Goal: Browse casually: Explore the website without a specific task or goal

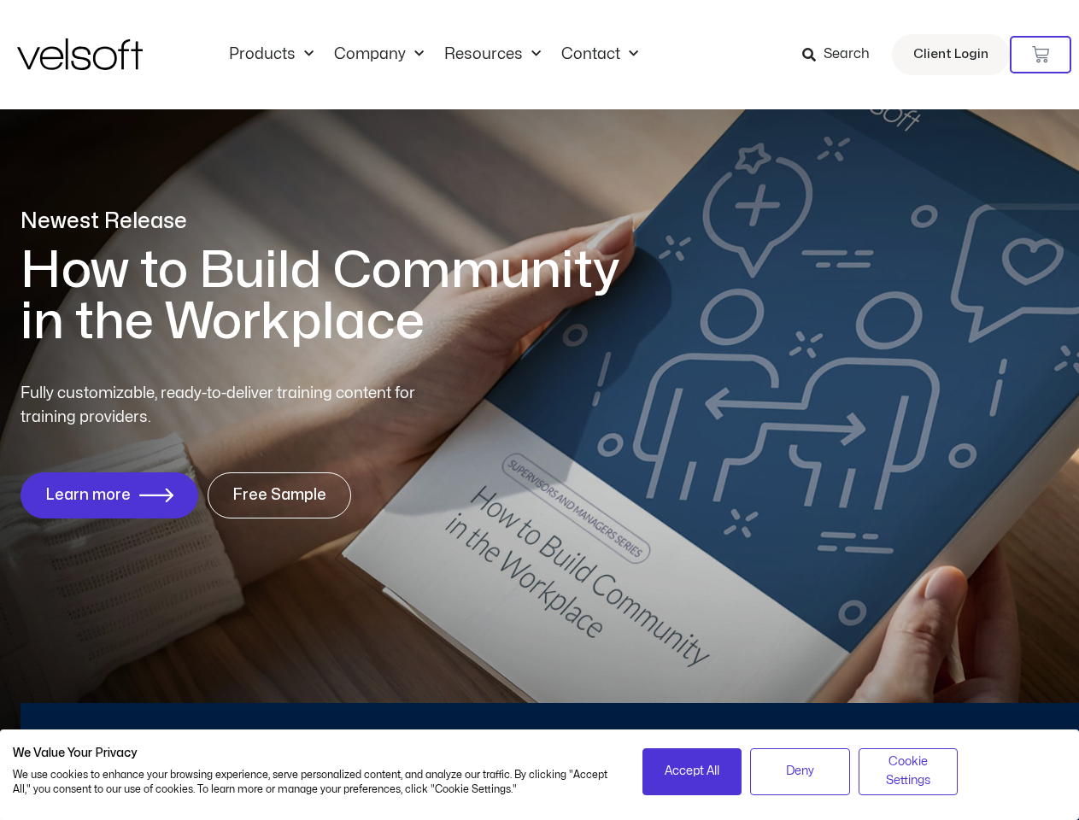
click at [539, 410] on div "Fully customizable, ready-to-deliver training content for training providers. L…" at bounding box center [539, 450] width 1038 height 137
click at [1040, 55] on icon at bounding box center [1040, 54] width 17 height 17
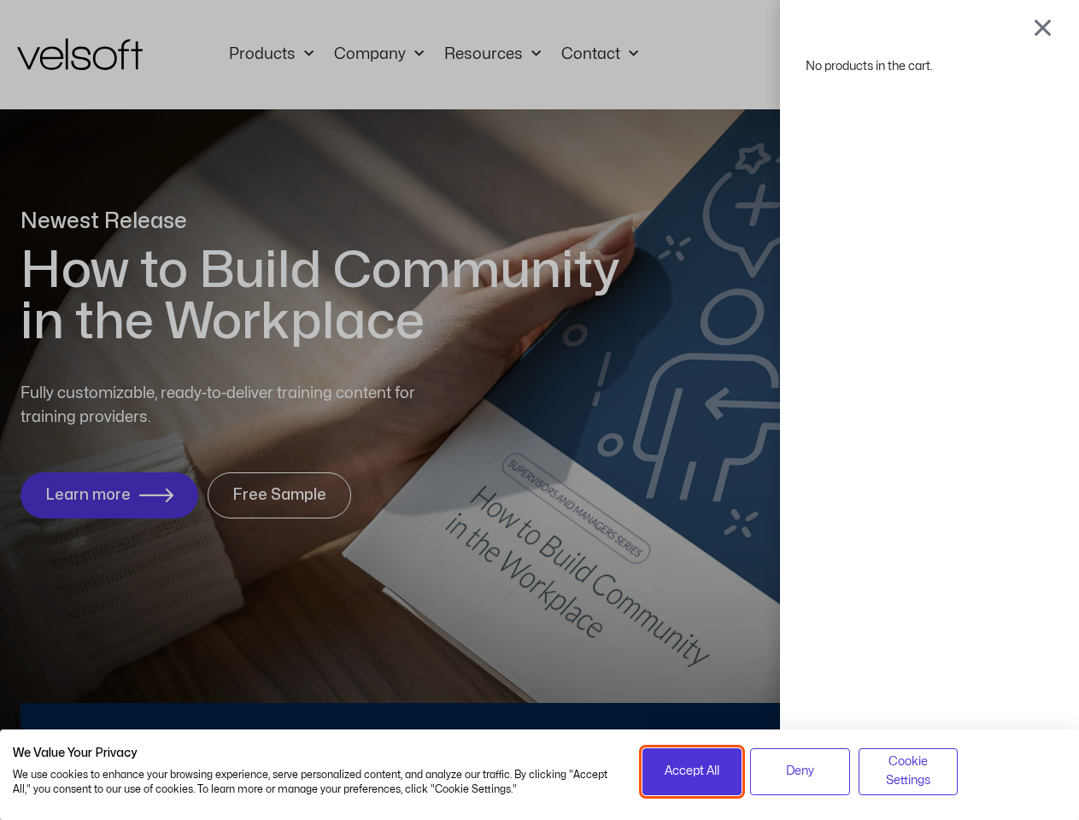
click at [692, 771] on span "Accept All" at bounding box center [691, 771] width 55 height 19
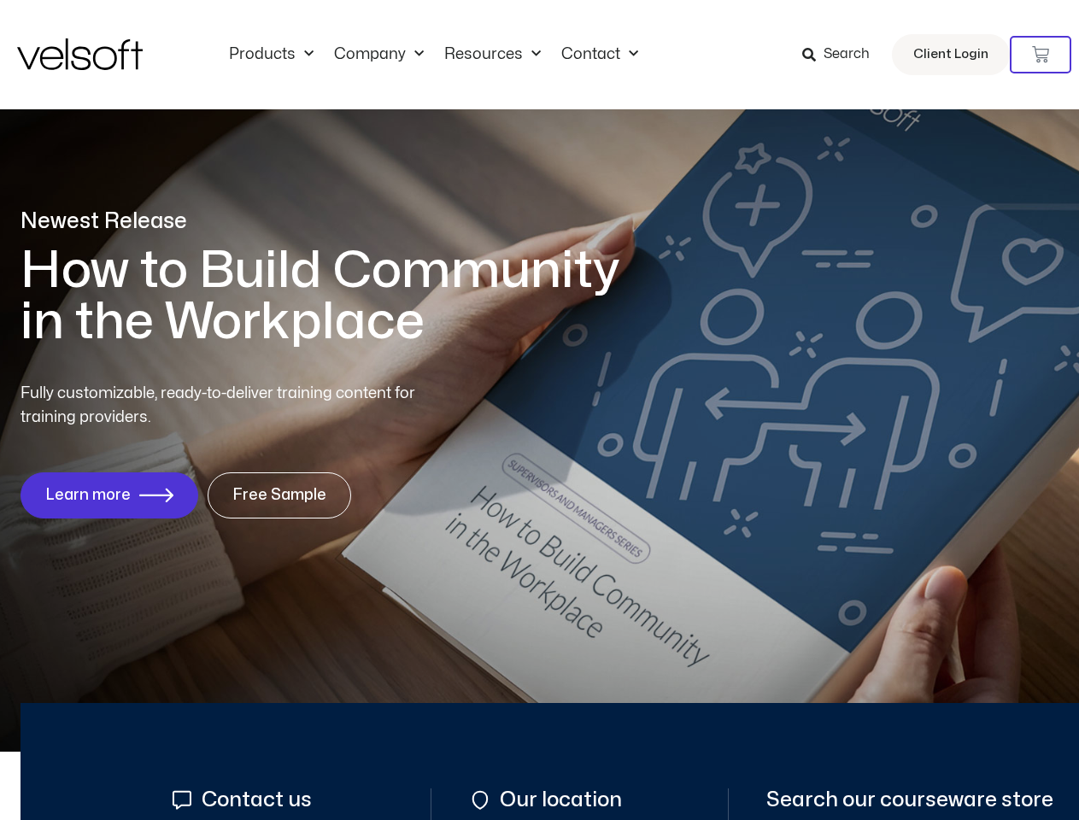
click at [540, 410] on div "No products in the cart." at bounding box center [540, 410] width 0 height 0
